Goal: Information Seeking & Learning: Learn about a topic

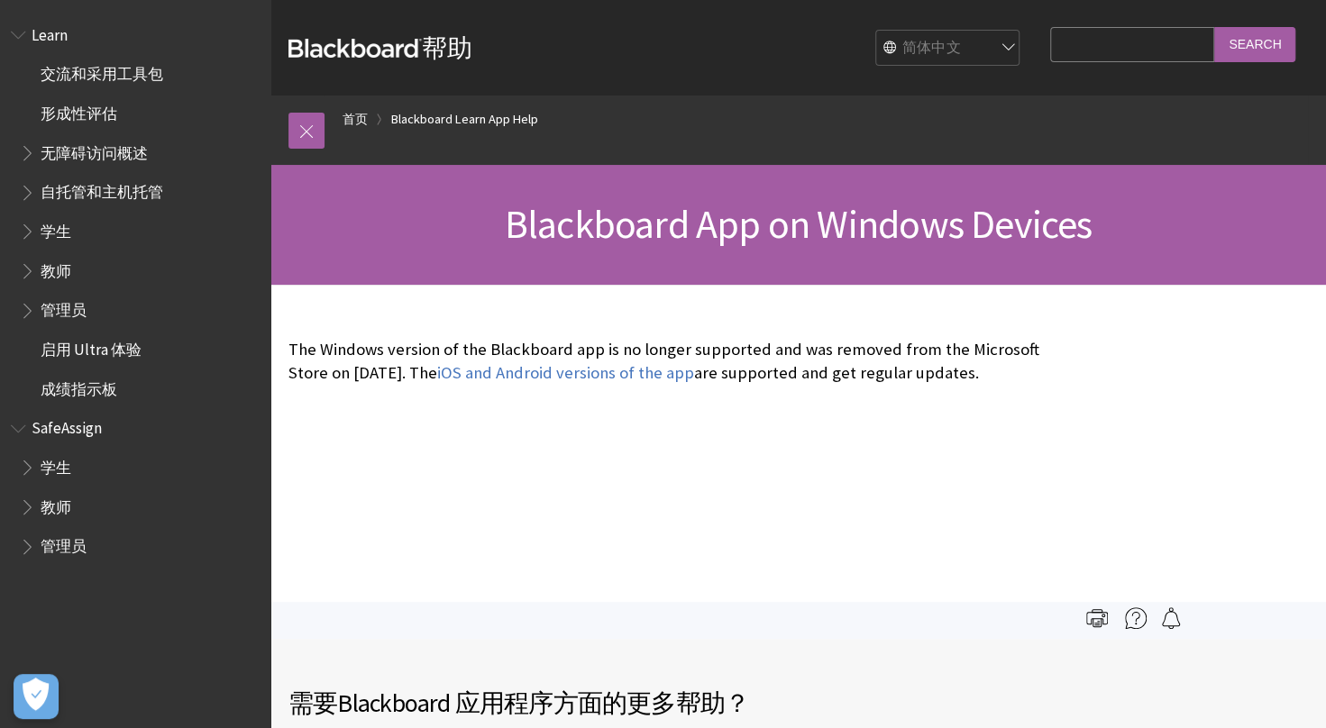
click at [912, 438] on div "The Windows version of the Blackboard app is no longer supported and was remove…" at bounding box center [664, 361] width 789 height 153
click at [50, 36] on span "Learn" at bounding box center [50, 32] width 36 height 24
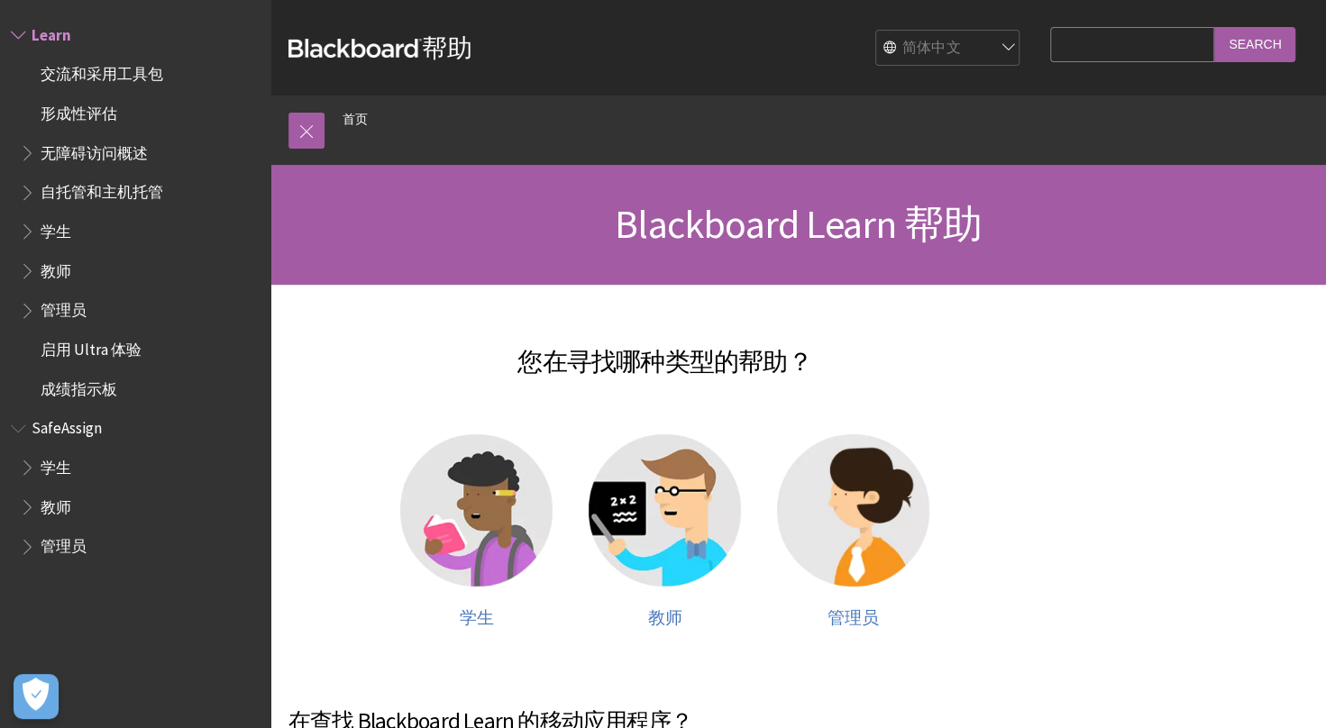
drag, startPoint x: 370, startPoint y: 112, endPoint x: 420, endPoint y: 81, distance: 59.1
click at [373, 107] on ol "首页" at bounding box center [816, 122] width 983 height 53
click at [461, 73] on div "Blackboard 帮助 Bb 帮助 English عربية Català Cymraeg Deutsch Español Suomi Français…" at bounding box center [798, 48] width 1056 height 96
click at [342, 47] on strong "Blackboard" at bounding box center [354, 48] width 133 height 19
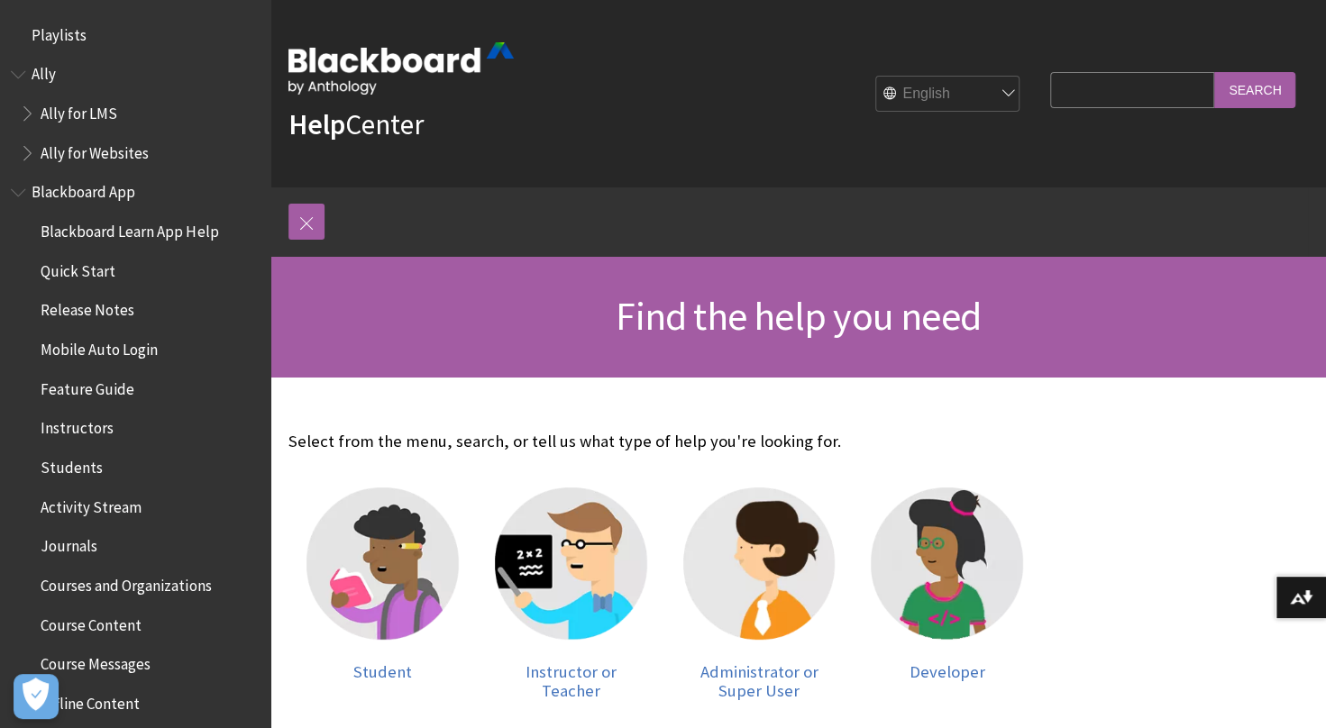
click at [348, 119] on link "Help Center" at bounding box center [355, 124] width 135 height 36
click at [347, 61] on img at bounding box center [400, 68] width 225 height 52
